Goal: Transaction & Acquisition: Purchase product/service

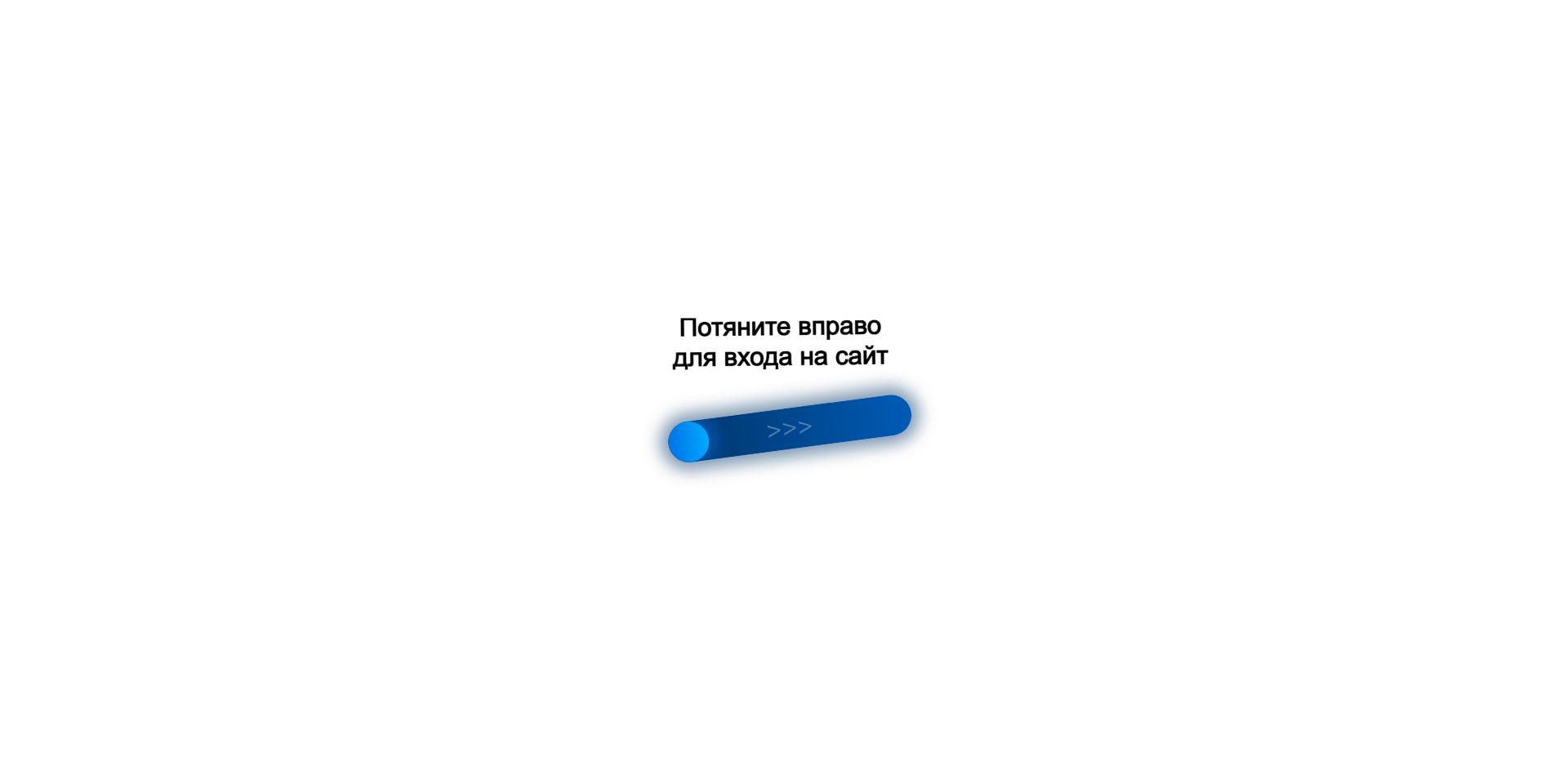
drag, startPoint x: 744, startPoint y: 441, endPoint x: 1002, endPoint y: 401, distance: 261.1
click at [1002, 401] on div at bounding box center [784, 384] width 1568 height 768
drag, startPoint x: 677, startPoint y: 448, endPoint x: 972, endPoint y: 400, distance: 298.9
click at [972, 400] on div at bounding box center [784, 384] width 1568 height 768
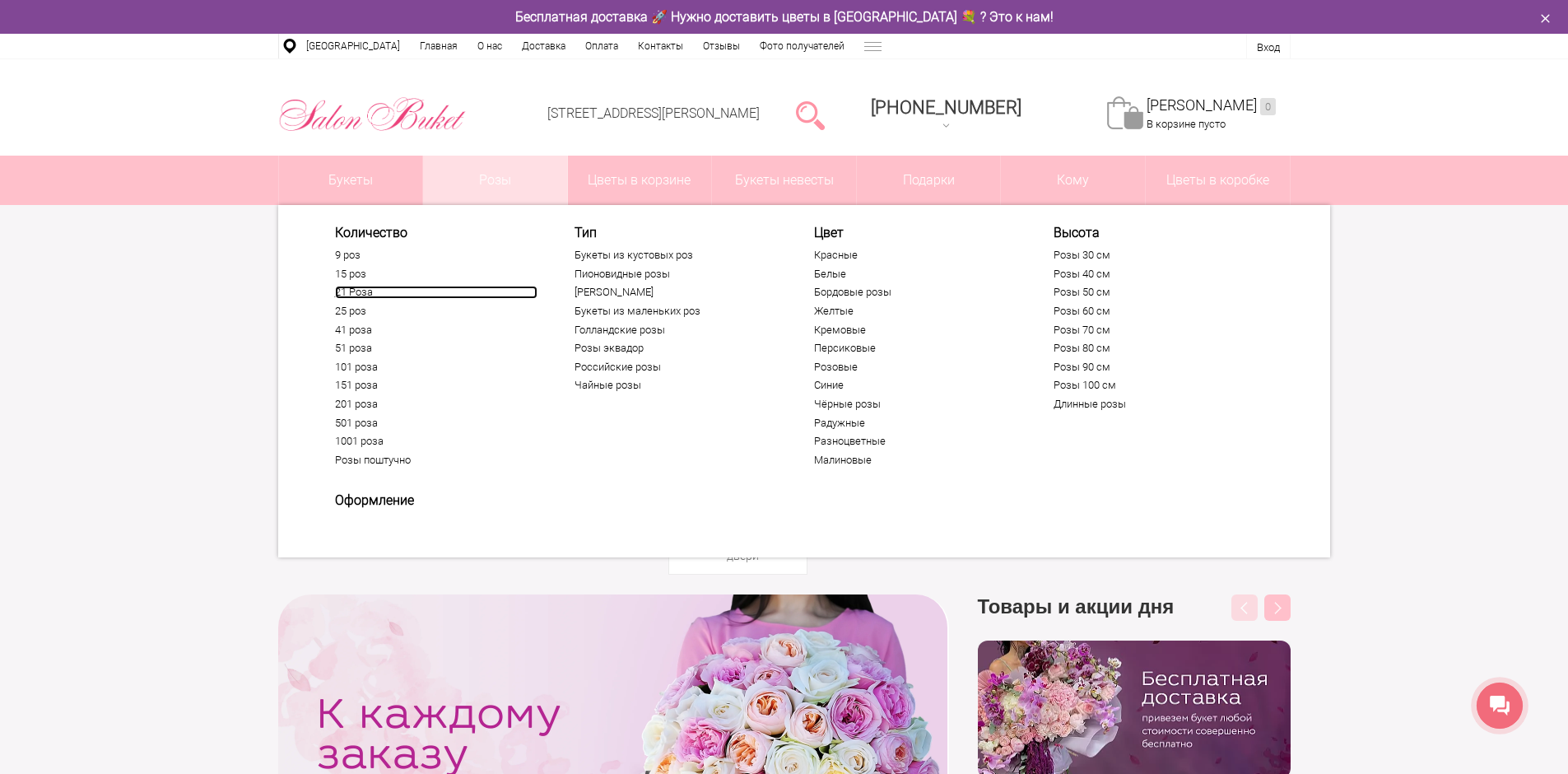
click at [362, 295] on link "21 Роза" at bounding box center [436, 292] width 202 height 13
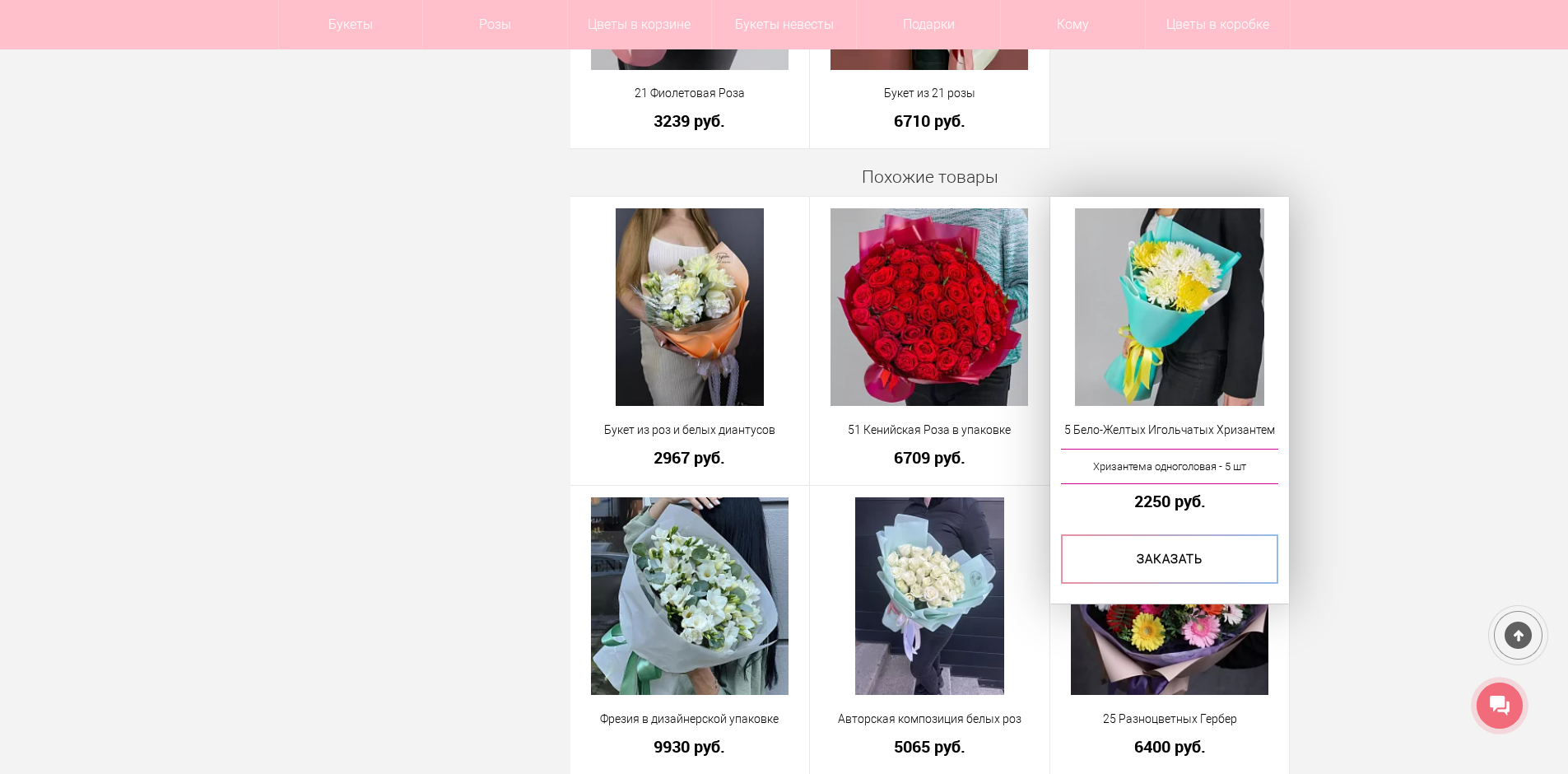
scroll to position [3063, 0]
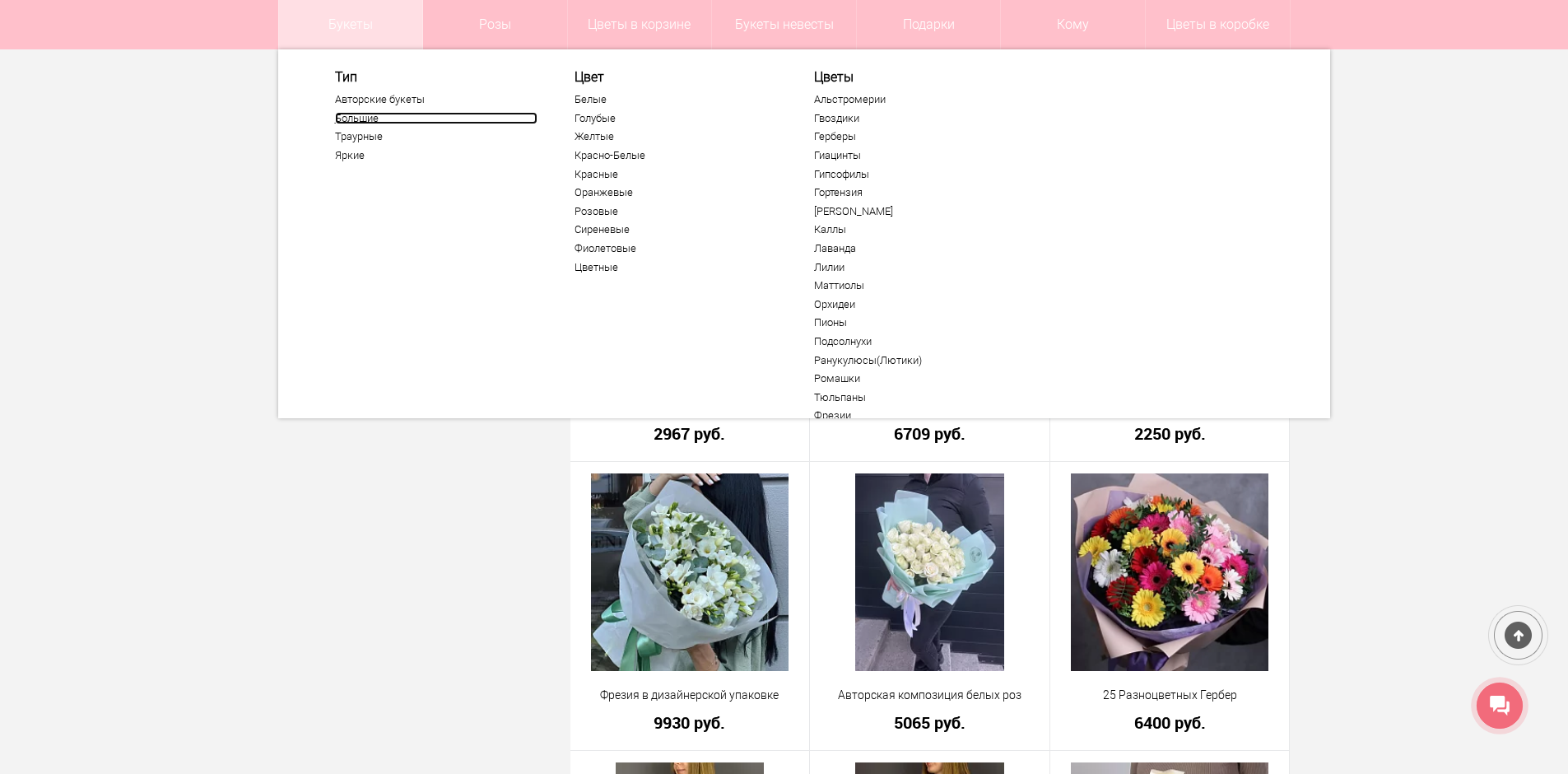
click at [339, 120] on link "Большие" at bounding box center [436, 119] width 202 height 13
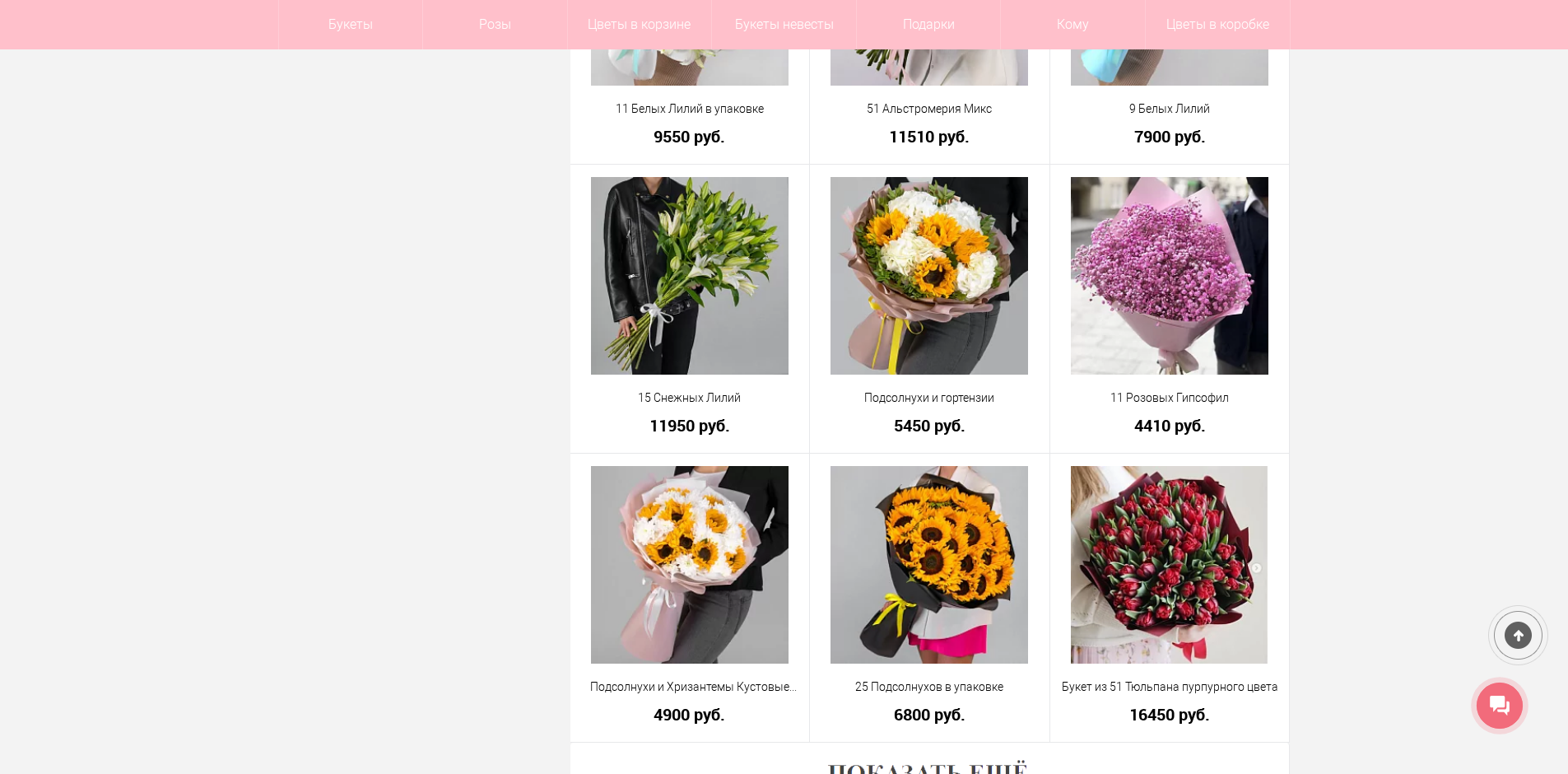
scroll to position [4446, 0]
